Goal: Transaction & Acquisition: Purchase product/service

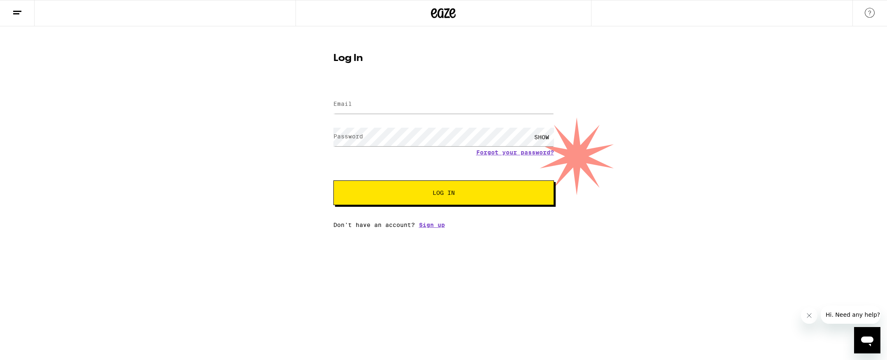
click at [461, 13] on div at bounding box center [444, 13] width 296 height 26
click at [453, 12] on icon at bounding box center [443, 13] width 25 height 15
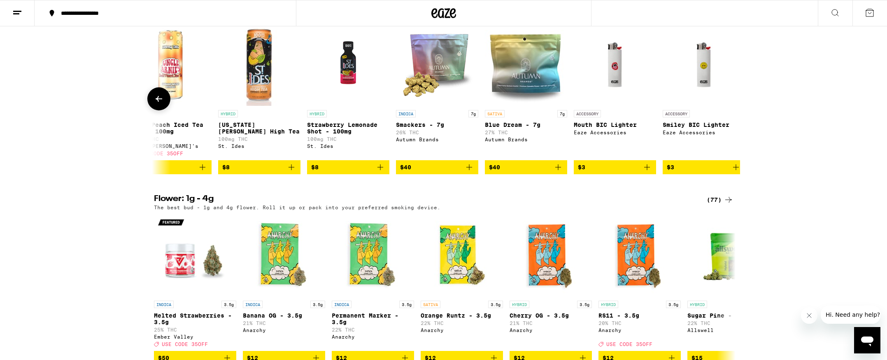
scroll to position [0, 488]
